Goal: Task Accomplishment & Management: Manage account settings

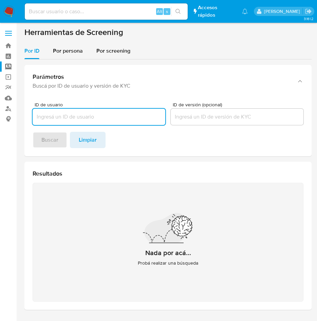
click at [93, 10] on input at bounding box center [106, 11] width 163 height 9
paste input "QHipN1EZAqaHccqwpGkKAln3"
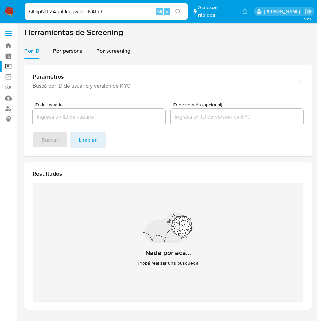
type input "QHipN1EZAqaHccqwpGkKAln3"
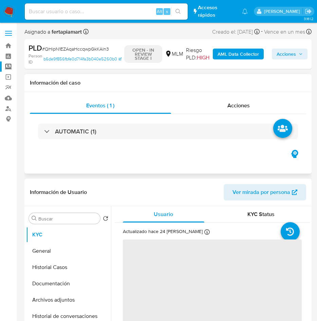
select select "10"
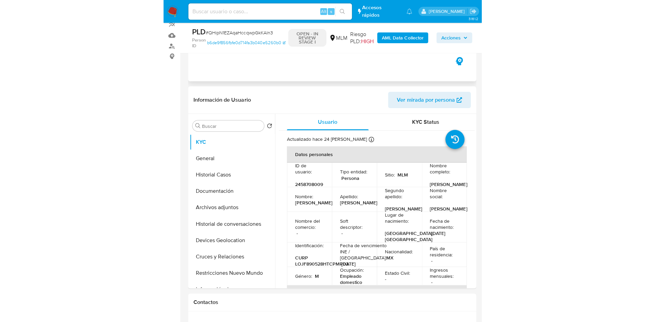
scroll to position [63, 0]
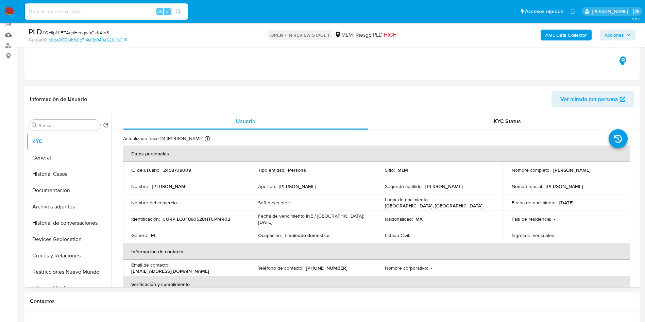
click at [11, 10] on img at bounding box center [9, 12] width 12 height 12
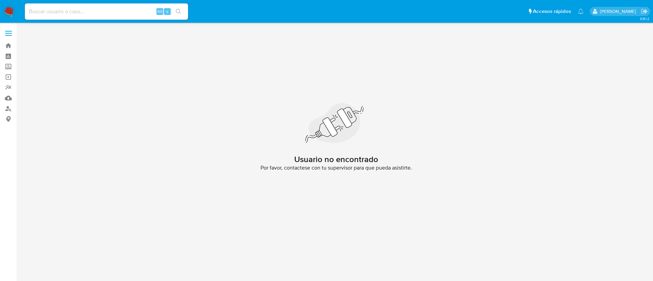
click at [7, 12] on img at bounding box center [9, 12] width 12 height 12
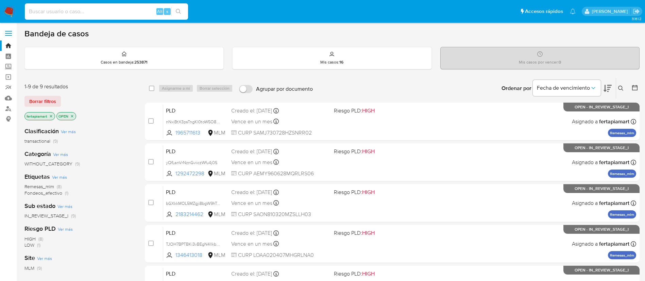
click at [62, 11] on input at bounding box center [106, 11] width 163 height 9
paste input "1409484537"
type input "1409484537"
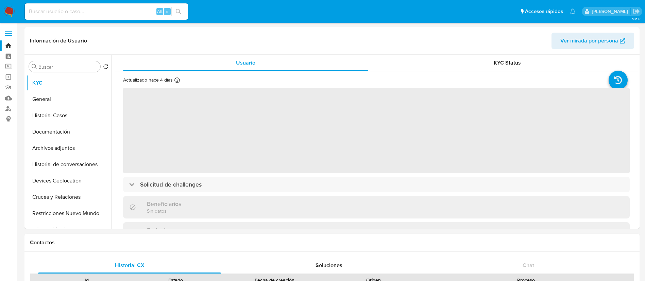
select select "10"
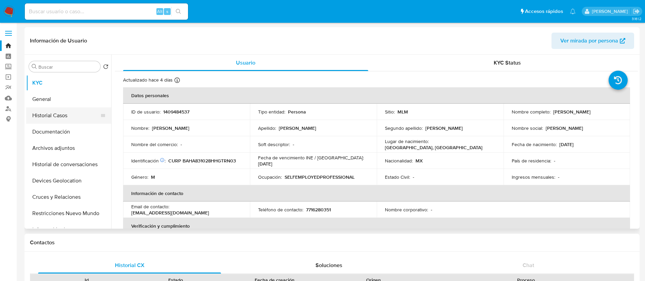
click at [55, 113] on button "Historial Casos" at bounding box center [66, 115] width 80 height 16
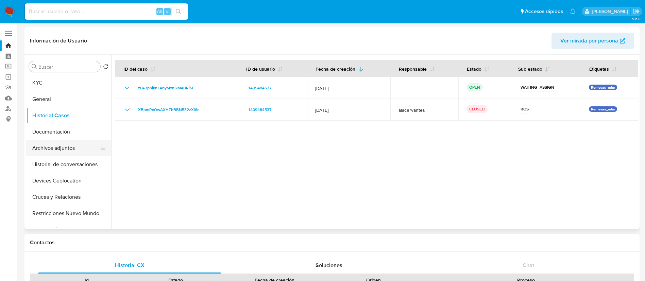
click at [55, 152] on button "Archivos adjuntos" at bounding box center [66, 148] width 80 height 16
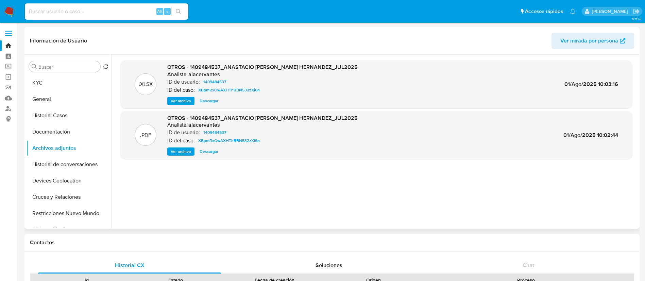
click at [207, 150] on span "Descargar" at bounding box center [209, 151] width 19 height 7
click at [204, 149] on span "Descargar" at bounding box center [209, 151] width 19 height 7
click at [212, 141] on span "XBpmRxOwAXHThBBN532zXi6n" at bounding box center [229, 141] width 62 height 8
click at [65, 114] on button "Historial Casos" at bounding box center [66, 115] width 80 height 16
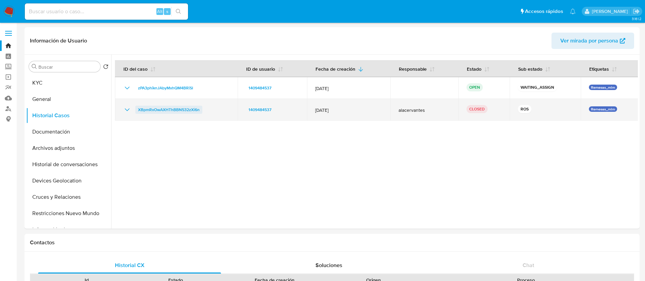
click at [178, 107] on span "XBpmRxOwAXHThBBN532zXi6n" at bounding box center [169, 110] width 62 height 8
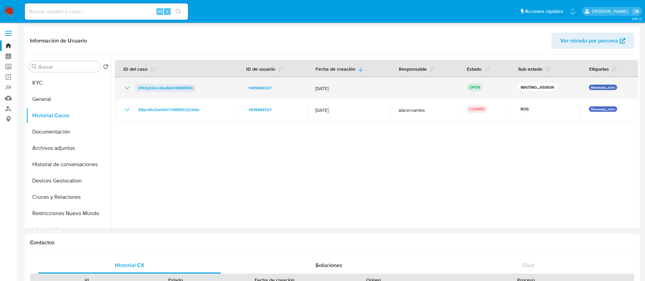
click at [174, 88] on span "zPA3phiknJAbyMxhQM4BRiSl" at bounding box center [165, 88] width 55 height 8
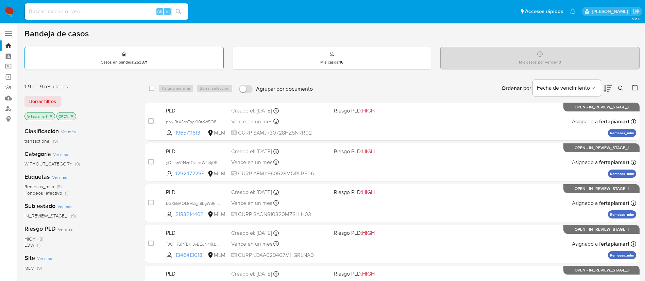
click at [179, 58] on div "Casos en bandeja : 253871" at bounding box center [124, 58] width 199 height 22
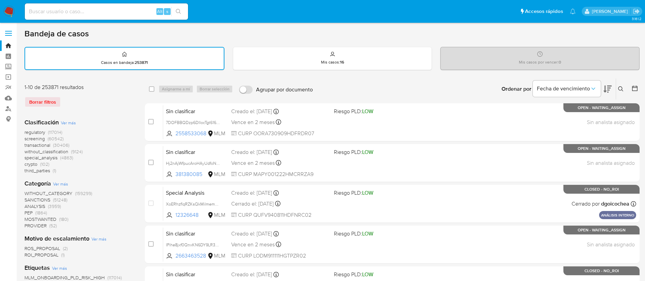
click at [620, 86] on icon at bounding box center [620, 88] width 5 height 5
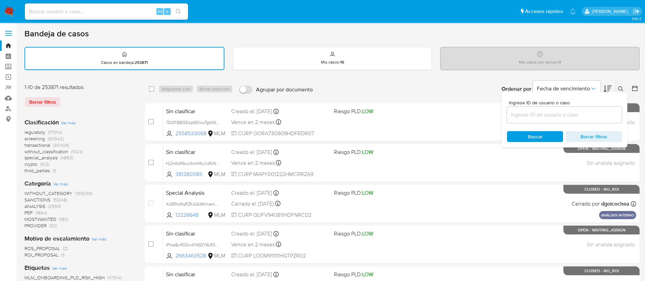
drag, startPoint x: 518, startPoint y: 108, endPoint x: 545, endPoint y: 111, distance: 27.1
click at [545, 111] on div at bounding box center [564, 115] width 115 height 16
click at [545, 111] on input at bounding box center [564, 114] width 115 height 9
paste input "1409484537"
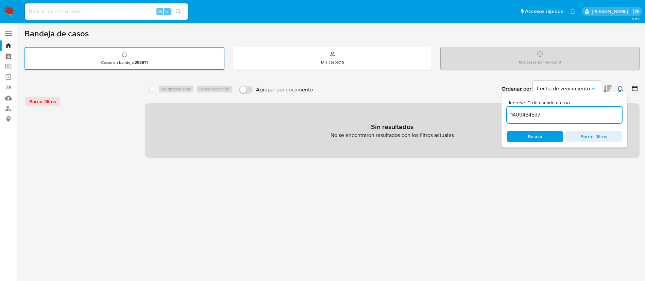
click at [545, 111] on input "1409484537" at bounding box center [564, 114] width 115 height 9
type input "1409484537"
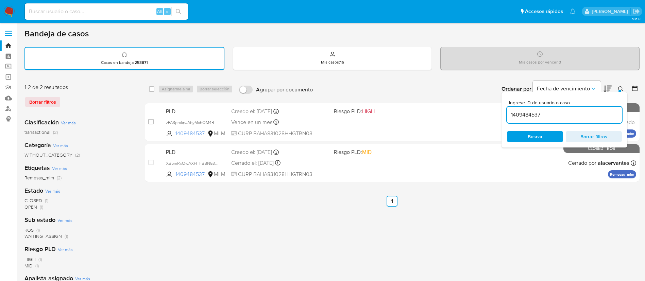
click at [621, 90] on div at bounding box center [619, 91] width 3 height 3
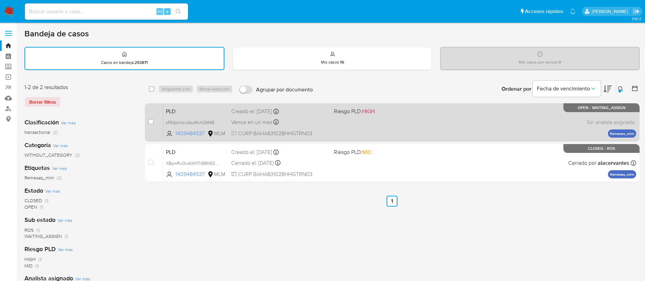
click at [622, 131] on p "Remesas_mlm" at bounding box center [622, 134] width 28 height 8
click at [150, 121] on input "checkbox" at bounding box center [150, 121] width 5 height 5
checkbox input "true"
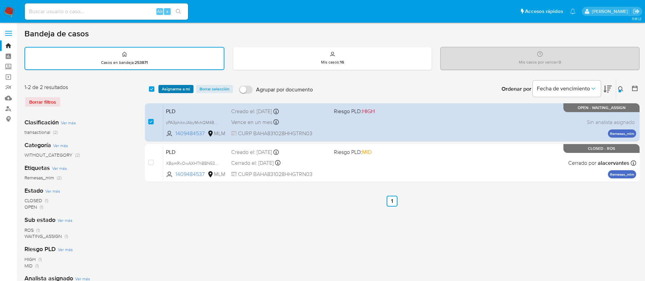
click at [177, 86] on span "Asignarme a mí" at bounding box center [176, 89] width 28 height 7
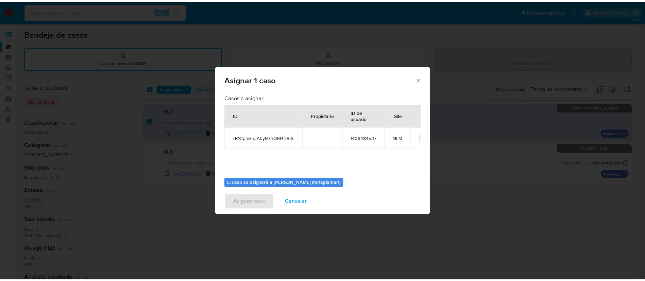
scroll to position [35, 0]
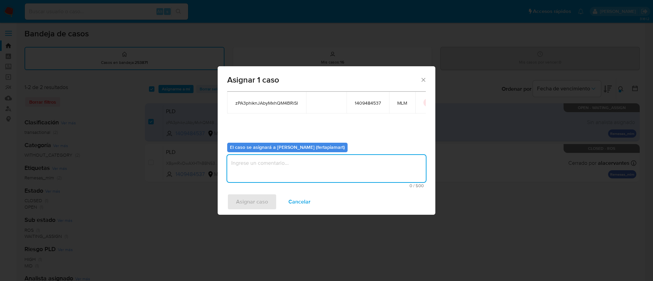
click at [278, 163] on textarea "assign-modal" at bounding box center [326, 168] width 199 height 27
type textarea "FDTM"
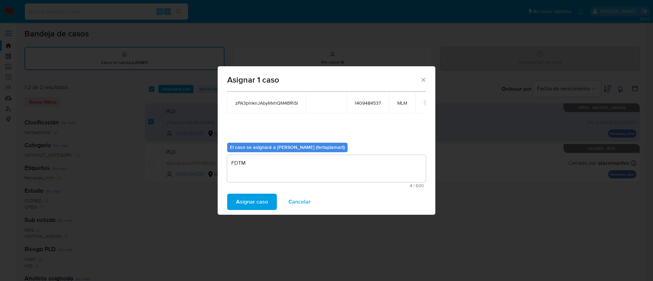
click at [255, 203] on span "Asignar caso" at bounding box center [252, 201] width 32 height 15
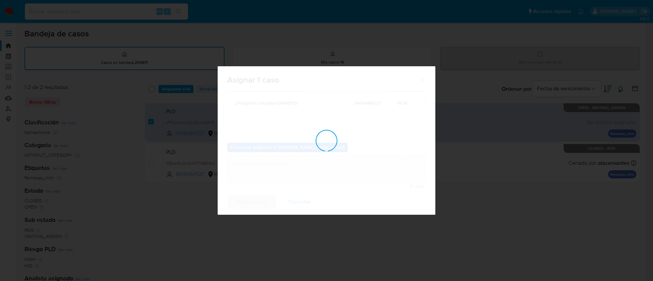
checkbox input "false"
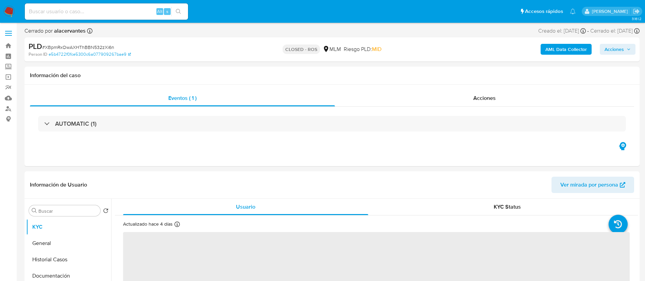
select select "10"
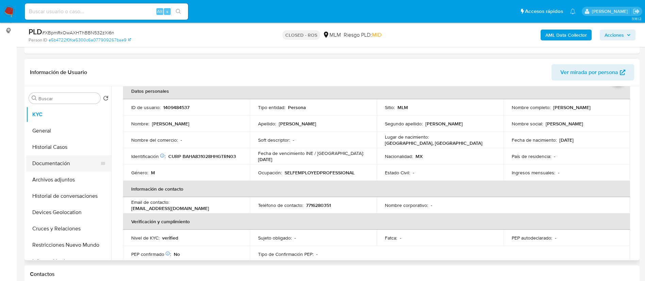
scroll to position [35, 0]
click at [65, 173] on button "Archivos adjuntos" at bounding box center [66, 180] width 80 height 16
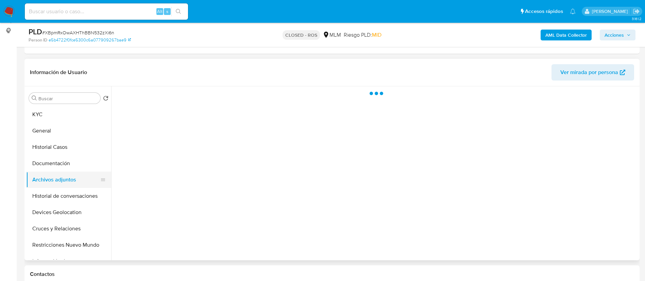
scroll to position [0, 0]
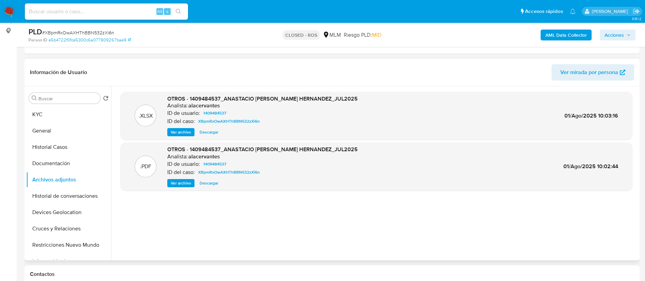
click at [177, 182] on span "Ver archivo" at bounding box center [181, 183] width 20 height 7
click at [42, 116] on button "KYC" at bounding box center [66, 114] width 80 height 16
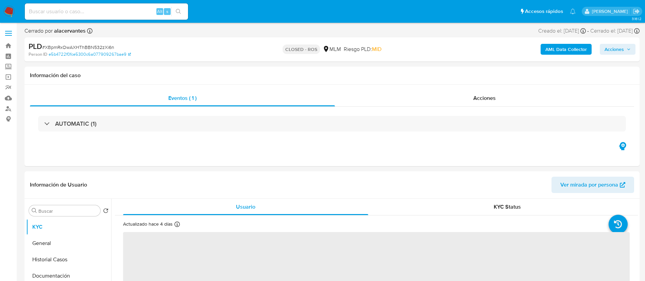
select select "10"
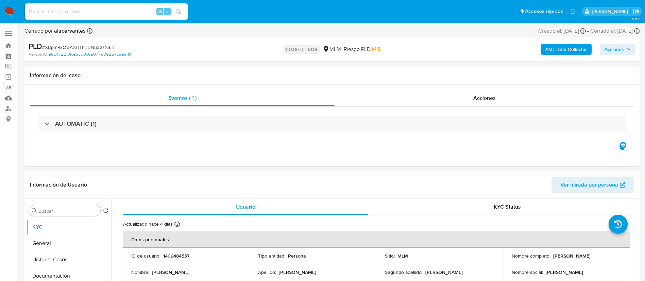
click at [619, 49] on span "Acciones" at bounding box center [613, 49] width 19 height 11
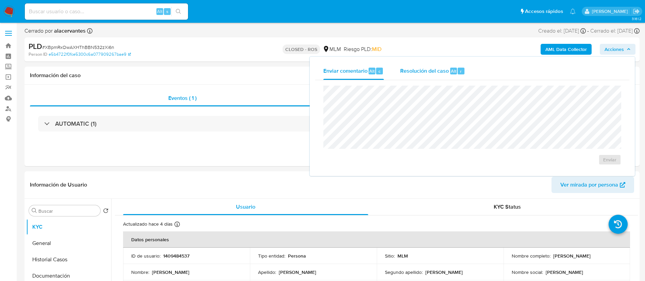
click at [416, 72] on span "Resolución del caso" at bounding box center [424, 71] width 49 height 8
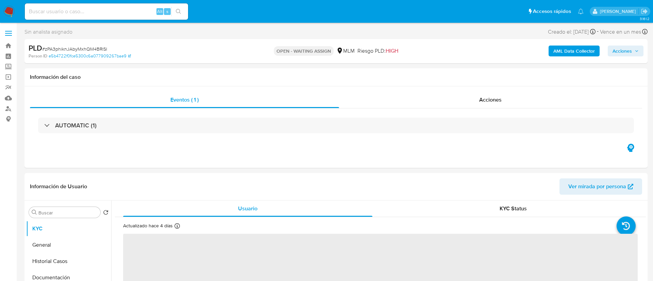
select select "10"
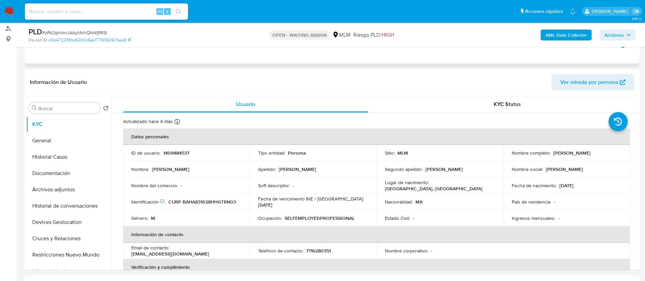
scroll to position [100, 0]
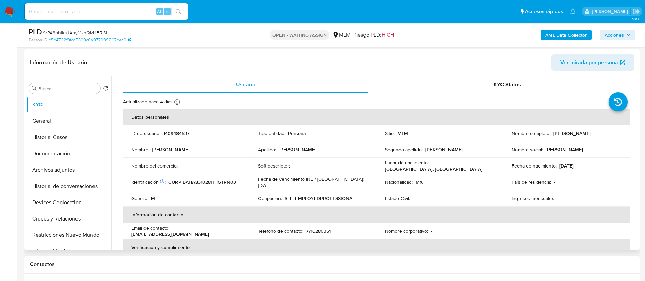
drag, startPoint x: 617, startPoint y: 134, endPoint x: 551, endPoint y: 135, distance: 65.6
click at [551, 135] on div "Nombre completo : [PERSON_NAME]" at bounding box center [567, 133] width 110 height 6
click at [209, 179] on p "CURP BAHA831028HHGTRN03" at bounding box center [202, 182] width 68 height 6
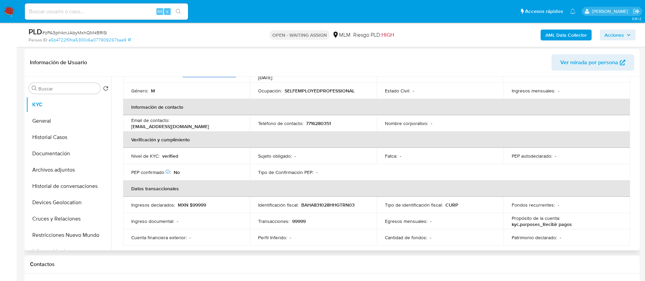
scroll to position [108, 0]
drag, startPoint x: 202, startPoint y: 127, endPoint x: 131, endPoint y: 126, distance: 71.7
click at [131, 126] on td "Email de contacto : [EMAIL_ADDRESS][DOMAIN_NAME]" at bounding box center [186, 123] width 127 height 16
click at [315, 120] on p "7716280351" at bounding box center [318, 123] width 25 height 6
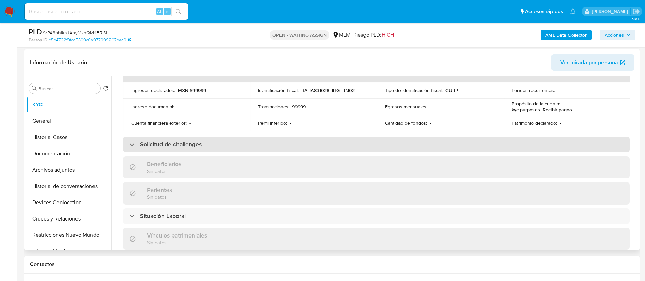
scroll to position [224, 0]
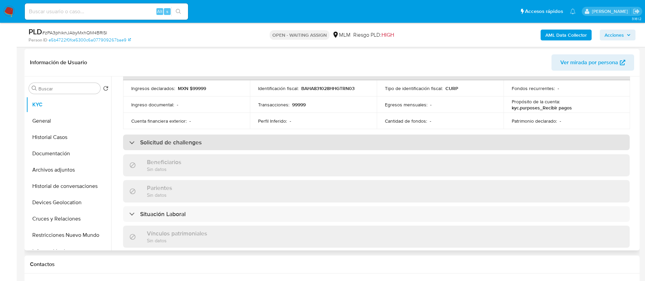
click at [233, 145] on div "Solicitud de challenges" at bounding box center [376, 143] width 506 height 16
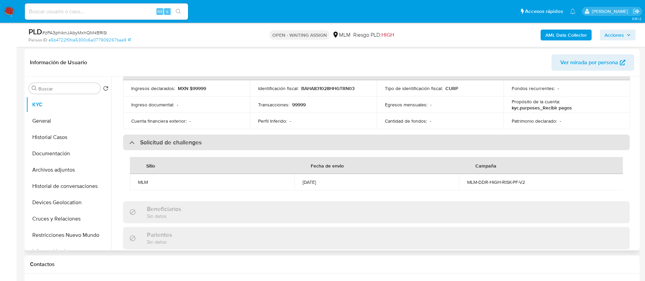
click at [233, 145] on div "Solicitud de challenges" at bounding box center [376, 143] width 506 height 16
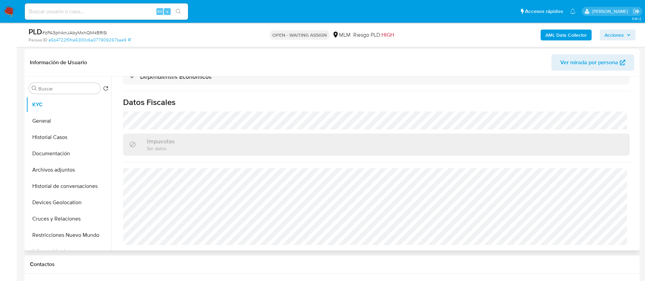
scroll to position [138, 0]
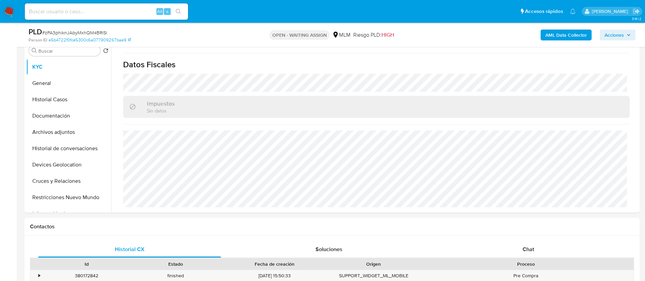
click at [622, 29] on div "AML Data Collector Acciones" at bounding box center [535, 35] width 201 height 16
click at [622, 31] on span "Acciones" at bounding box center [613, 35] width 19 height 11
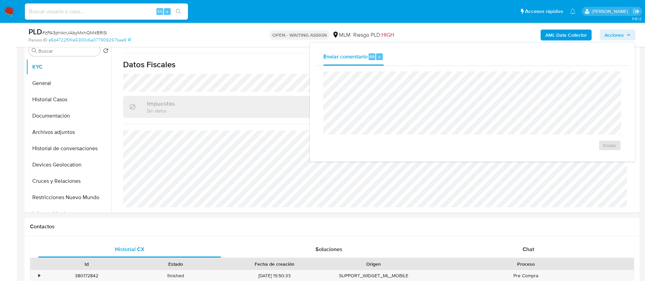
click at [614, 34] on span "Acciones" at bounding box center [613, 35] width 19 height 11
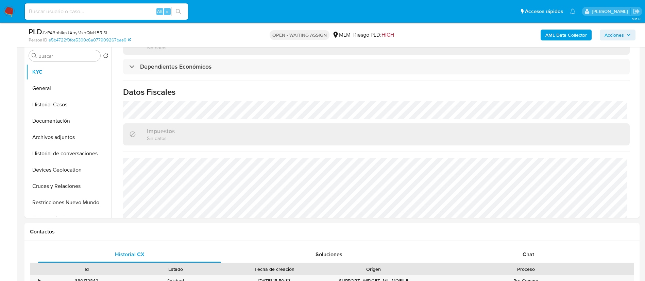
scroll to position [383, 0]
click at [59, 91] on button "General" at bounding box center [66, 88] width 80 height 16
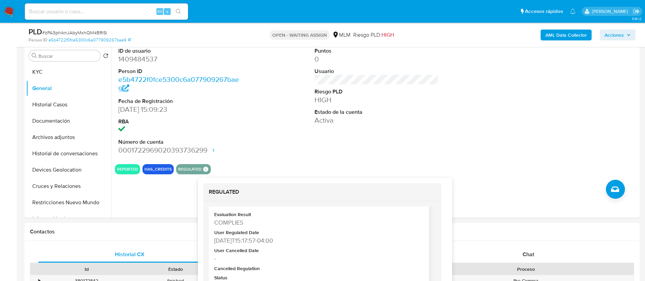
scroll to position [23, 0]
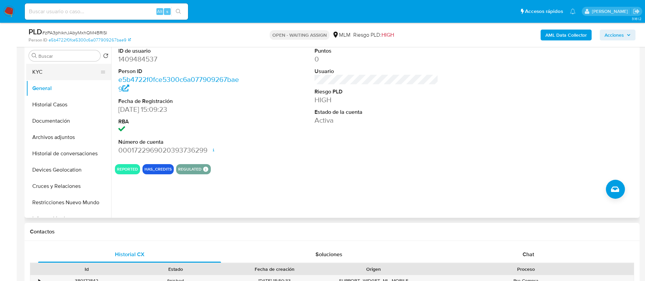
click at [48, 75] on button "KYC" at bounding box center [66, 72] width 80 height 16
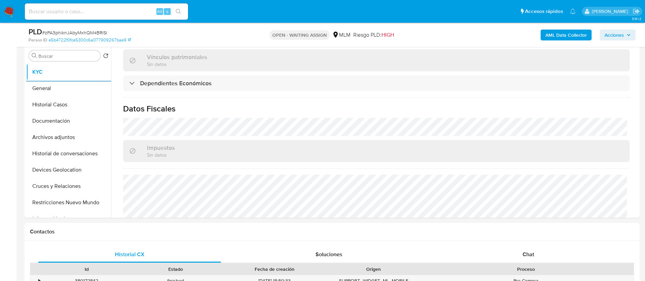
scroll to position [407, 0]
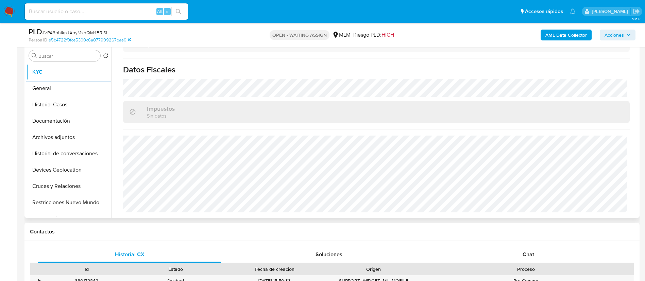
click at [57, 106] on button "Historial Casos" at bounding box center [66, 105] width 80 height 16
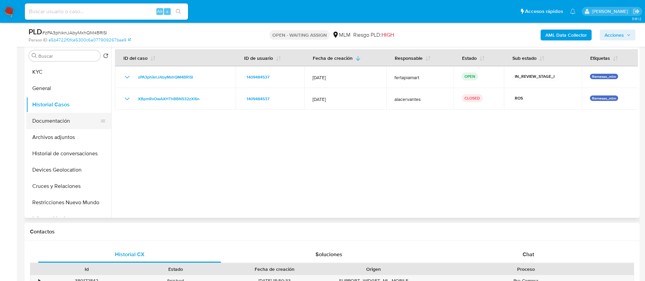
click at [55, 121] on button "Documentación" at bounding box center [66, 121] width 80 height 16
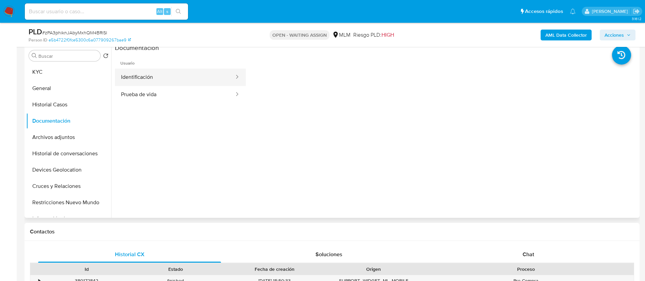
click at [161, 70] on button "Identificación" at bounding box center [175, 77] width 120 height 17
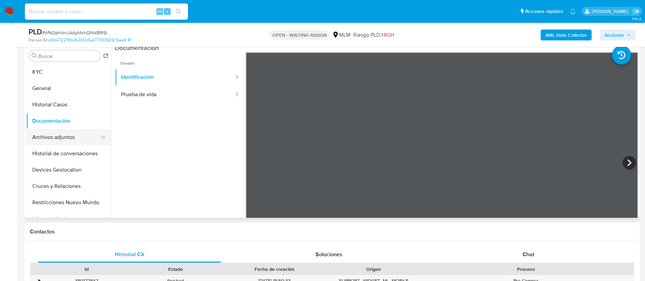
click at [46, 132] on button "Archivos adjuntos" at bounding box center [66, 137] width 80 height 16
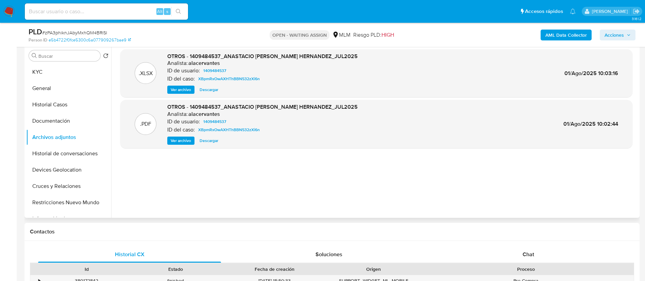
click at [211, 140] on span "Descargar" at bounding box center [209, 140] width 19 height 7
click at [60, 136] on button "Historial de conversaciones" at bounding box center [66, 138] width 80 height 16
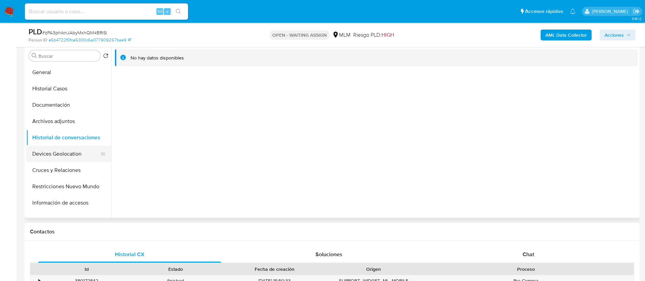
click at [61, 155] on button "Devices Geolocation" at bounding box center [66, 154] width 80 height 16
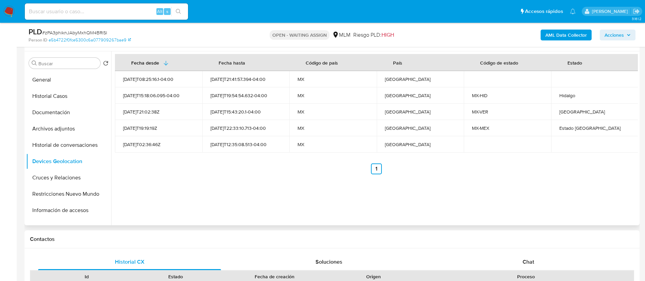
scroll to position [124, 0]
click at [73, 181] on button "Cruces y Relaciones" at bounding box center [66, 178] width 80 height 16
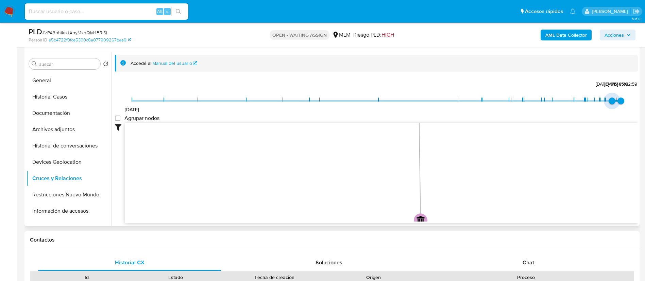
type input "1754068369000"
drag, startPoint x: 131, startPoint y: 97, endPoint x: 613, endPoint y: 97, distance: 482.0
click at [613, 98] on span "[DATE] 11:12:49" at bounding box center [616, 101] width 7 height 7
click at [55, 190] on button "Restricciones Nuevo Mundo" at bounding box center [66, 195] width 80 height 16
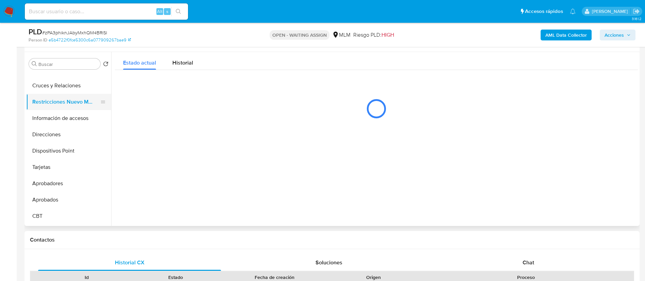
scroll to position [110, 0]
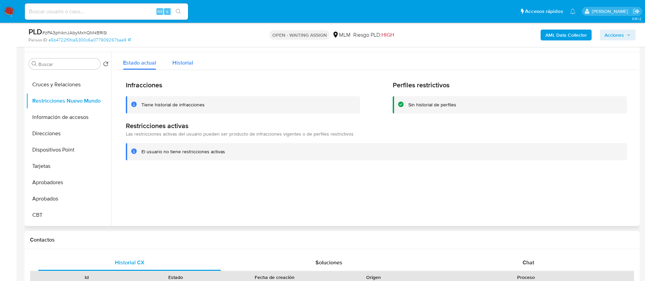
click at [173, 65] on span "Historial" at bounding box center [182, 63] width 21 height 8
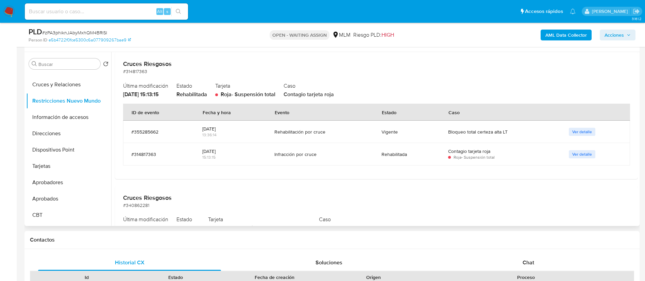
scroll to position [29, 0]
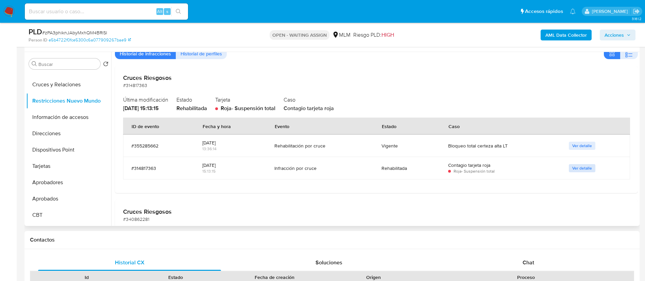
click at [573, 165] on span "Ver detalle" at bounding box center [582, 168] width 20 height 7
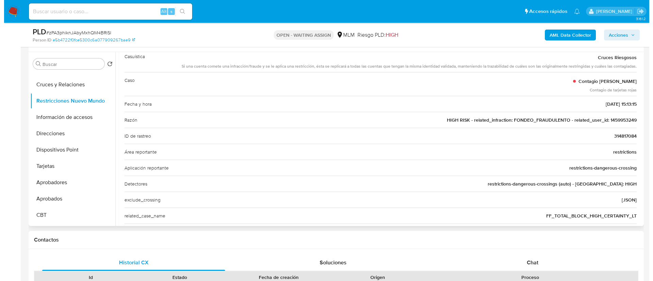
scroll to position [0, 0]
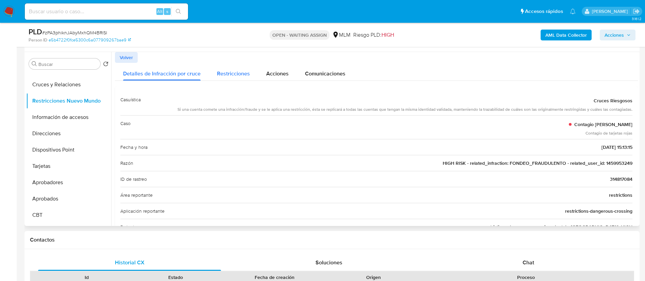
click at [236, 66] on div "Restricciones" at bounding box center [233, 72] width 33 height 18
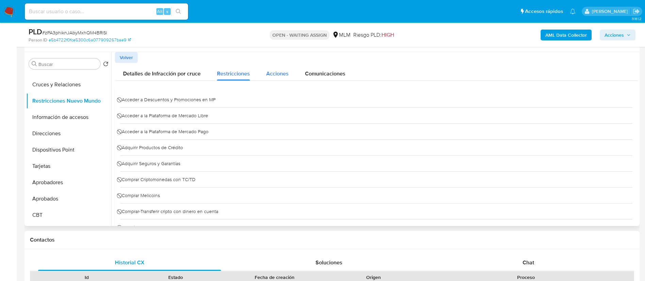
click at [271, 71] on span "Acciones" at bounding box center [277, 74] width 22 height 8
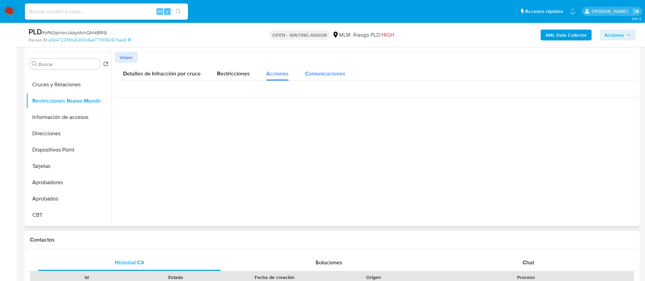
click at [313, 73] on span "Comunicaciones" at bounding box center [325, 74] width 40 height 8
click at [157, 98] on span "Suspendimos tu cuenta" at bounding box center [153, 100] width 65 height 7
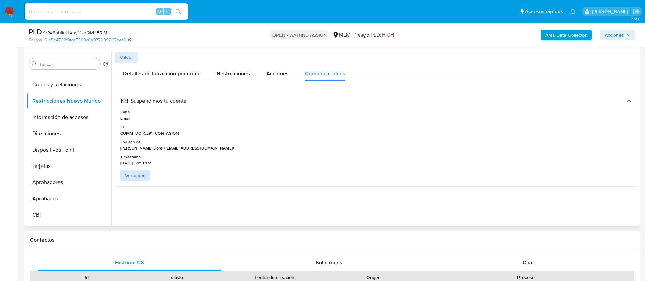
click at [135, 174] on span "Ver email" at bounding box center [135, 176] width 20 height 10
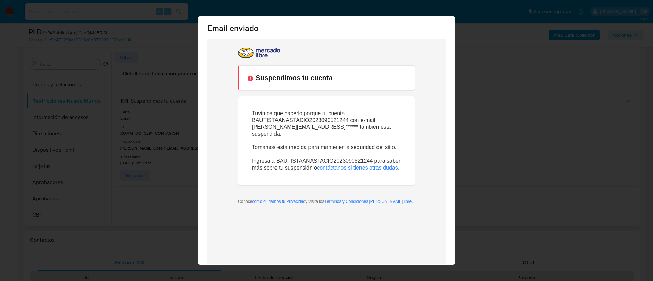
scroll to position [2, 0]
click at [475, 150] on div "Email enviado Cerrar" at bounding box center [326, 140] width 653 height 281
click at [129, 68] on div "Email enviado Cerrar" at bounding box center [326, 140] width 653 height 281
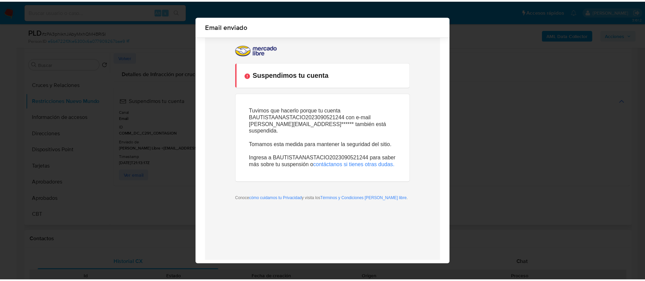
scroll to position [26, 0]
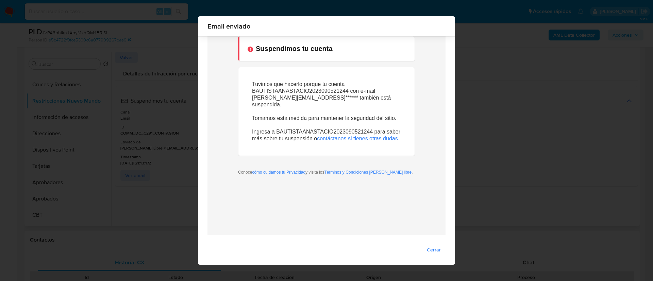
click at [427, 249] on span "Cerrar" at bounding box center [434, 250] width 14 height 10
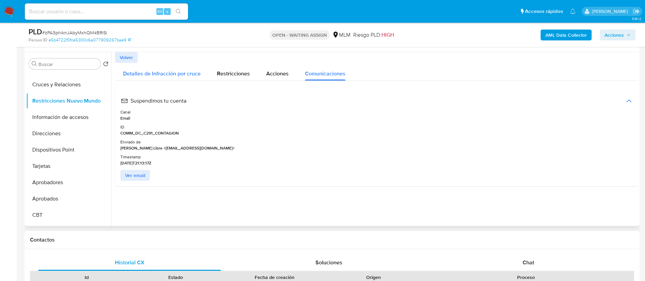
click at [147, 74] on span "Detalles de Infracción por cruce" at bounding box center [161, 74] width 77 height 8
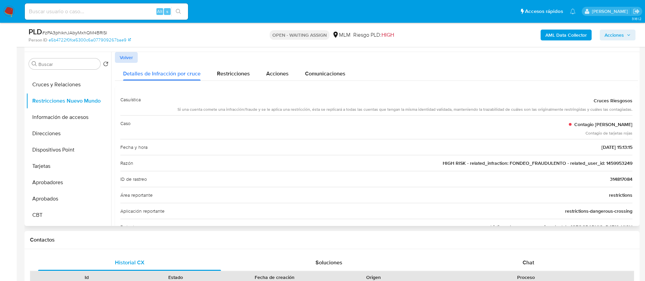
click at [121, 54] on span "Volver" at bounding box center [126, 58] width 13 height 10
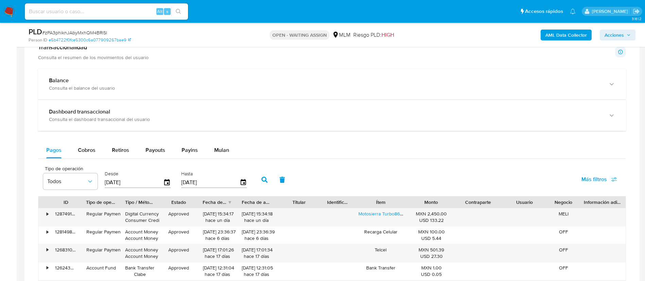
scroll to position [331, 0]
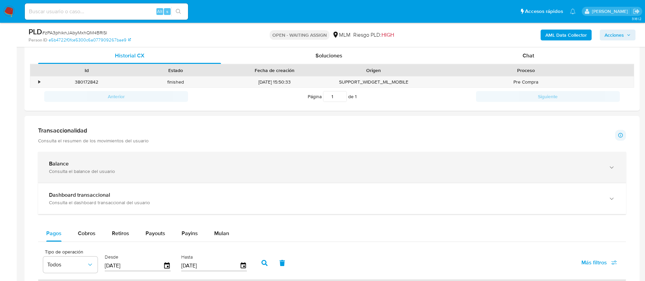
click at [113, 155] on div "Balance Consulta el balance del usuario" at bounding box center [332, 167] width 588 height 31
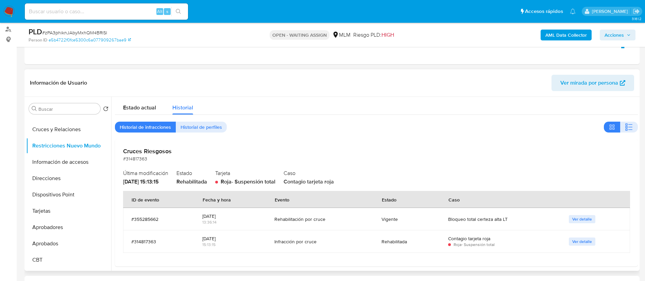
scroll to position [7, 0]
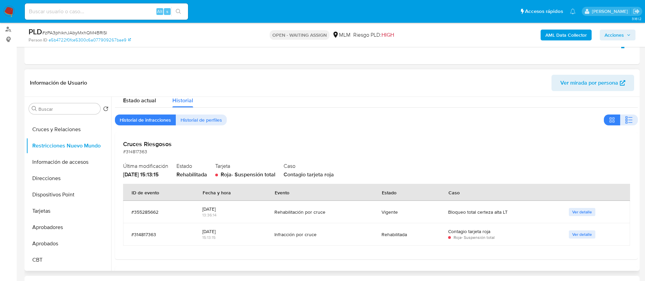
click at [581, 211] on span "Ver detalle" at bounding box center [582, 212] width 20 height 7
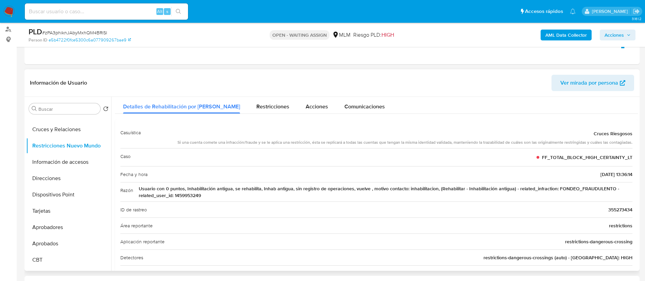
scroll to position [12, 0]
click at [73, 158] on button "Información de accesos" at bounding box center [66, 162] width 80 height 16
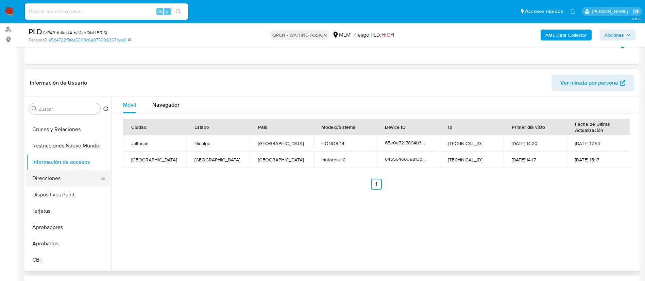
click at [67, 184] on button "Direcciones" at bounding box center [66, 178] width 80 height 16
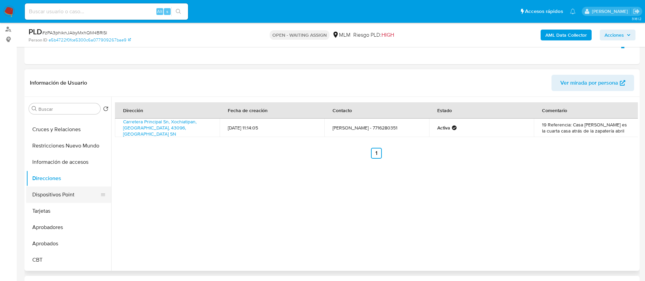
click at [58, 198] on button "Dispositivos Point" at bounding box center [66, 195] width 80 height 16
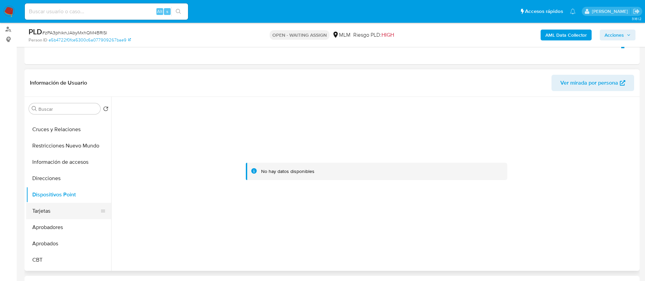
click at [55, 208] on button "Tarjetas" at bounding box center [66, 211] width 80 height 16
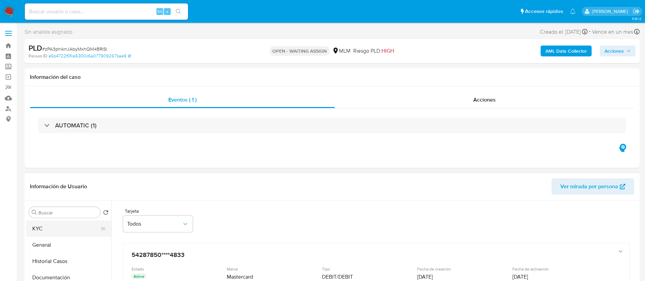
click at [47, 230] on button "KYC" at bounding box center [66, 229] width 80 height 16
